Goal: Communication & Community: Answer question/provide support

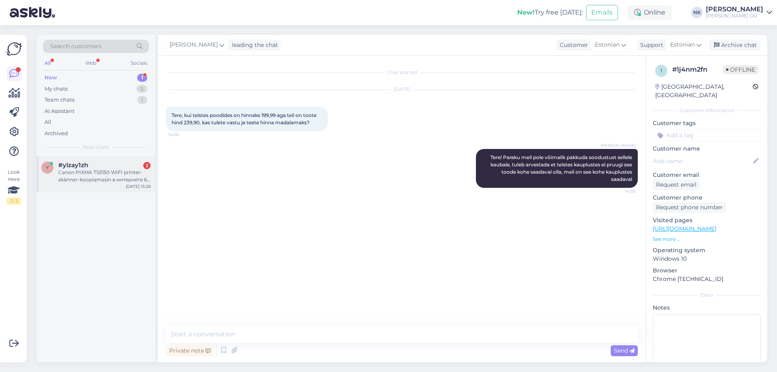
click at [90, 160] on div "y #ylzay1zh 2 Canon PIXMA TS5150 WIFI printer-skänner-koopiamasin в интернете 6…" at bounding box center [95, 174] width 119 height 36
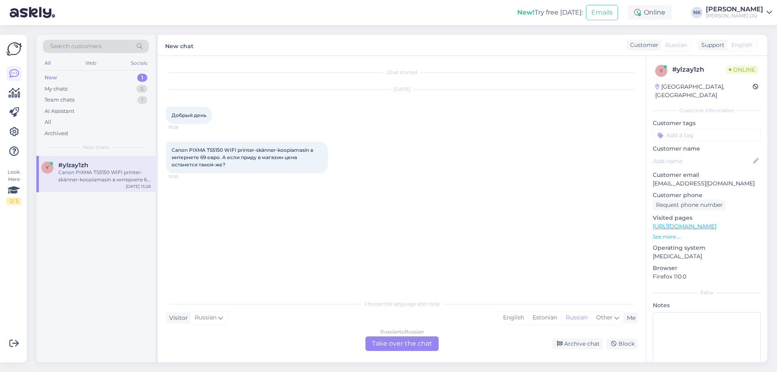
click at [394, 344] on div "Russian to Russian Take over the chat" at bounding box center [401, 343] width 73 height 15
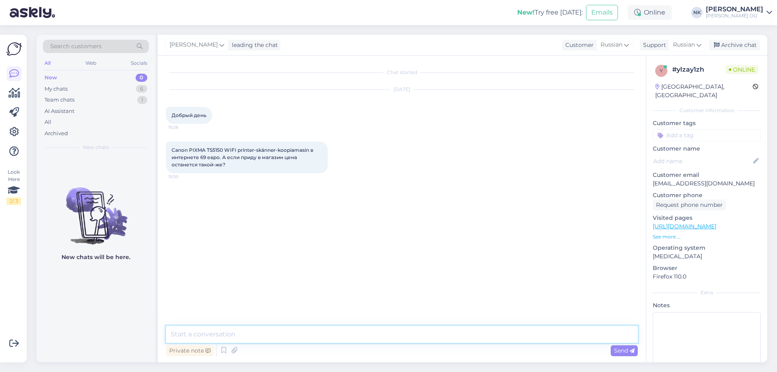
drag, startPoint x: 319, startPoint y: 339, endPoint x: 570, endPoint y: 263, distance: 262.5
click at [319, 339] on textarea at bounding box center [402, 334] width 472 height 17
click at [692, 223] on link "[URL][DOMAIN_NAME]" at bounding box center [685, 226] width 64 height 7
click at [342, 336] on textarea at bounding box center [402, 334] width 472 height 17
type textarea "Здравствуйте! Да, в интернет-магазине и на месте одинаковые цены"
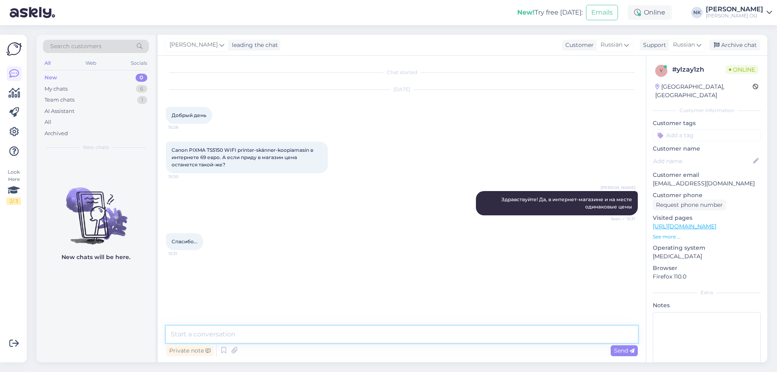
click at [306, 338] on textarea at bounding box center [402, 334] width 472 height 17
click at [396, 317] on div "Chat started [DATE] Добрый день 15:28 Canon PIXMA TS5150 WIFI printer-skänner-k…" at bounding box center [405, 191] width 479 height 255
click at [396, 325] on div "Chat started [DATE] Добрый день 15:28 Canon PIXMA TS5150 WIFI printer-skänner-k…" at bounding box center [402, 209] width 488 height 306
click at [397, 341] on textarea at bounding box center [402, 334] width 472 height 17
type textarea "Пожалуйста"
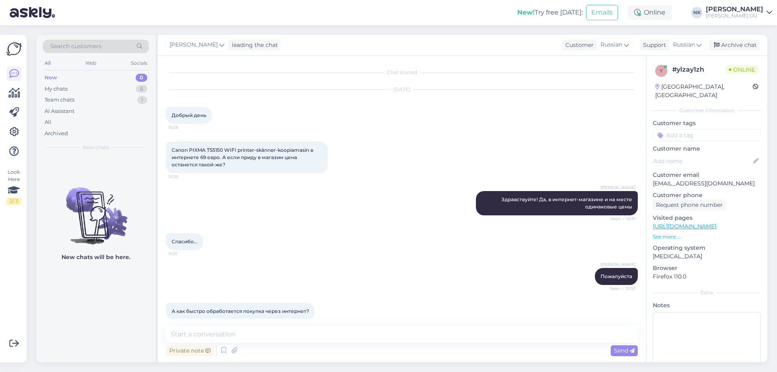
click at [711, 223] on link "[URL][DOMAIN_NAME]" at bounding box center [685, 226] width 64 height 7
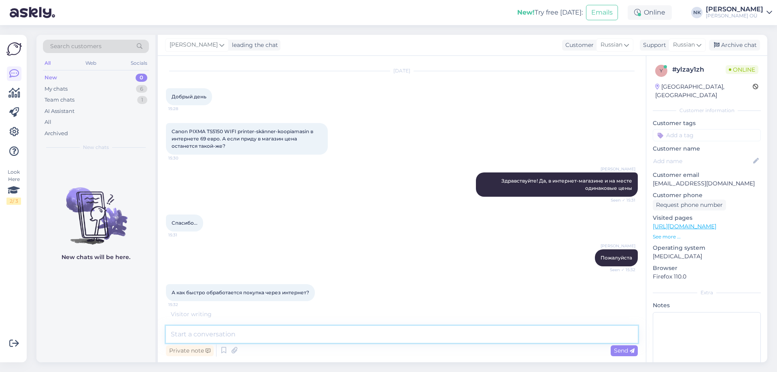
click at [263, 329] on textarea at bounding box center [402, 334] width 472 height 17
type textarea "[PERSON_NAME]"
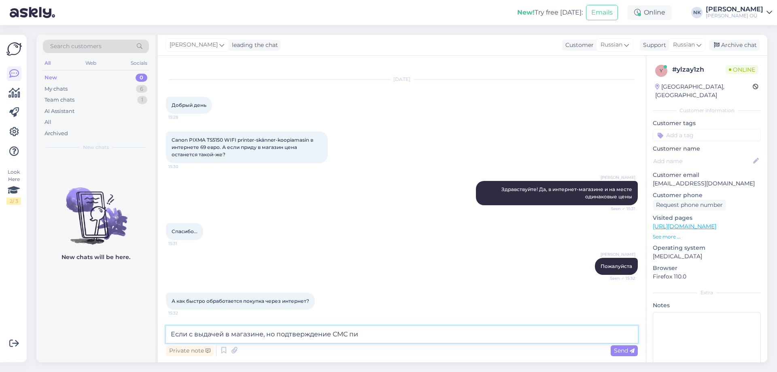
scroll to position [45, 0]
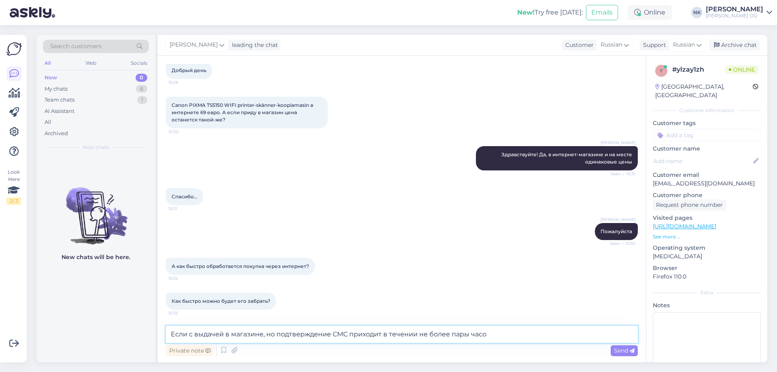
type textarea "Если с выдачей в магазине, но подтверждение СМС приходит в течении не более пар…"
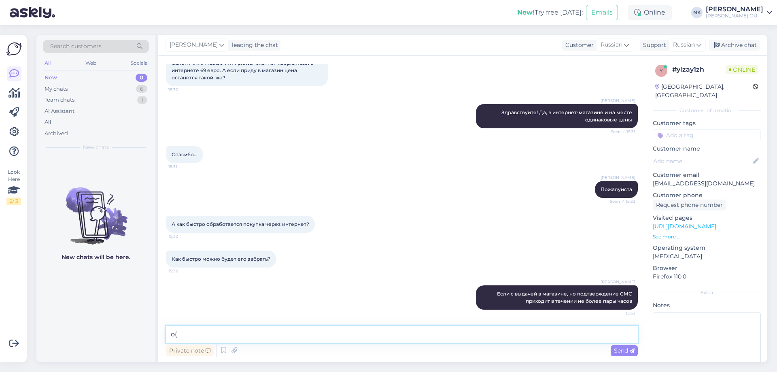
type textarea "о"
type textarea "N"
type textarea "то*"
